Goal: Task Accomplishment & Management: Complete application form

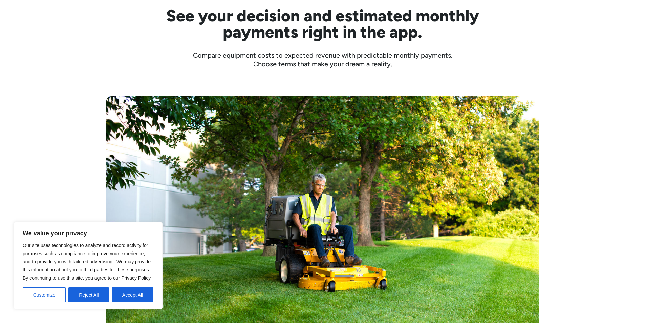
scroll to position [237, 0]
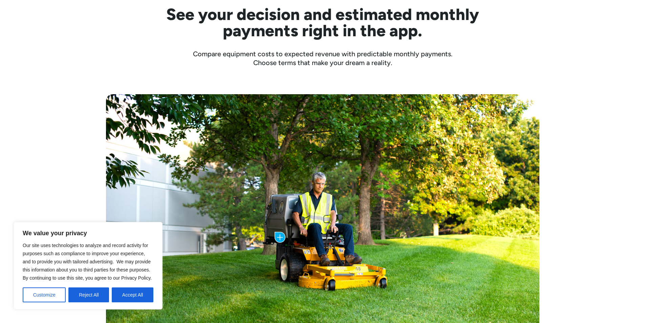
click at [137, 296] on button "Accept All" at bounding box center [133, 294] width 42 height 15
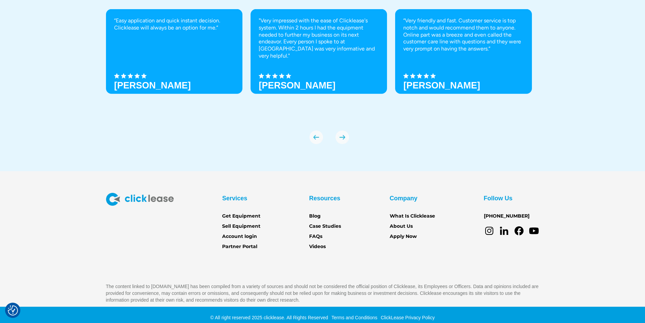
scroll to position [2375, 0]
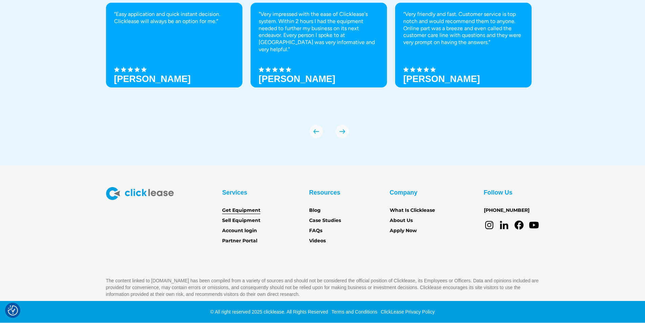
click at [242, 208] on link "Get Equipment" at bounding box center [241, 210] width 38 height 7
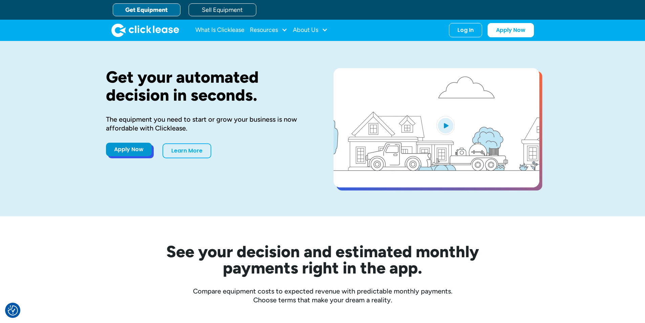
click at [135, 150] on link "Apply Now" at bounding box center [129, 150] width 46 height 14
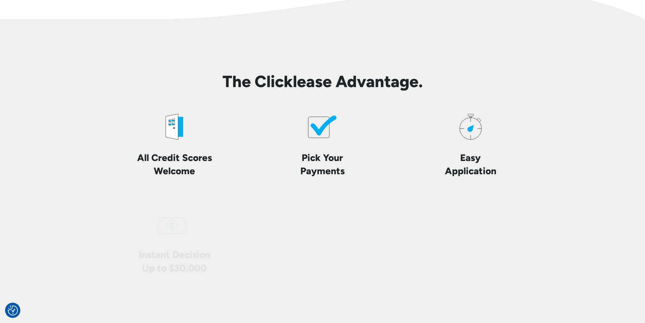
scroll to position [1625, 0]
